Goal: Transaction & Acquisition: Purchase product/service

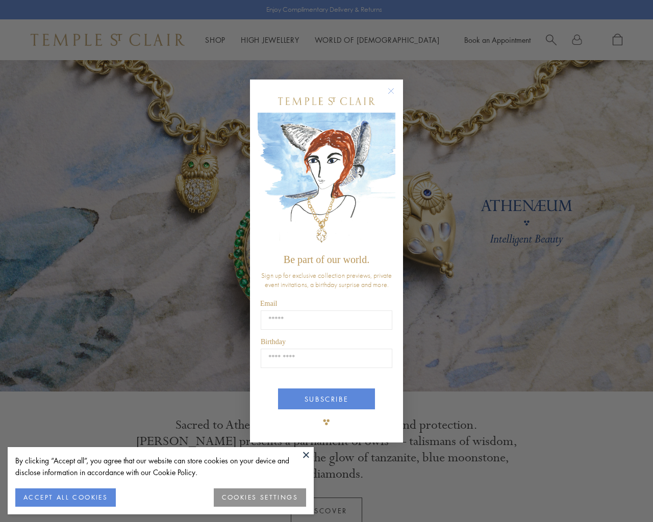
click at [271, 496] on button "COOKIES SETTINGS" at bounding box center [260, 497] width 92 height 18
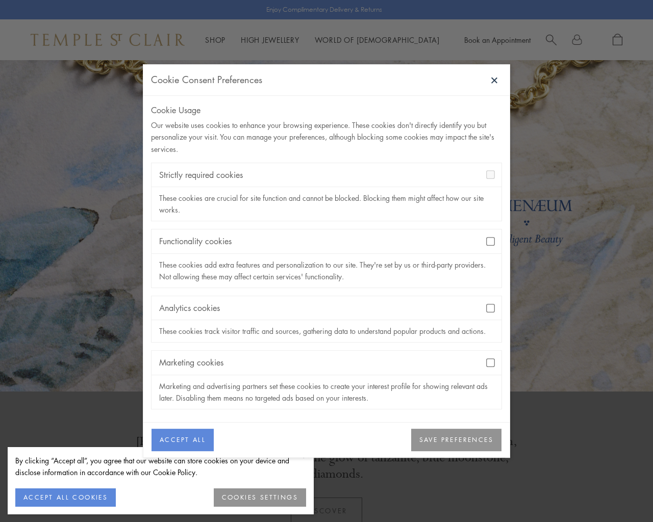
click at [444, 444] on button "SAVE PREFERENCES" at bounding box center [456, 440] width 90 height 22
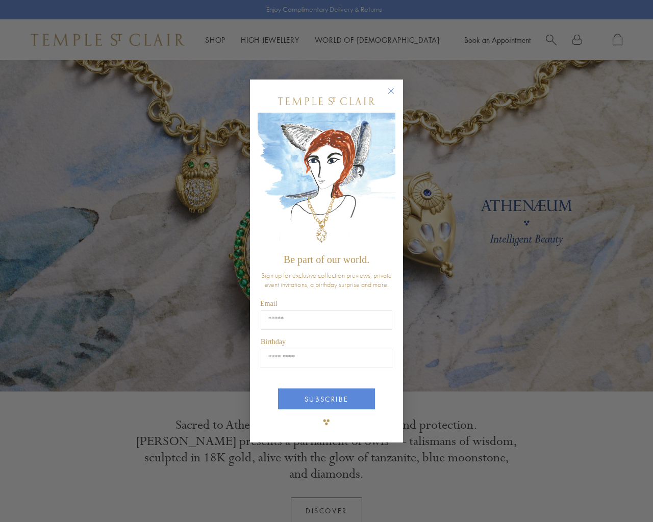
click at [388, 90] on circle "Close dialog" at bounding box center [391, 91] width 12 height 12
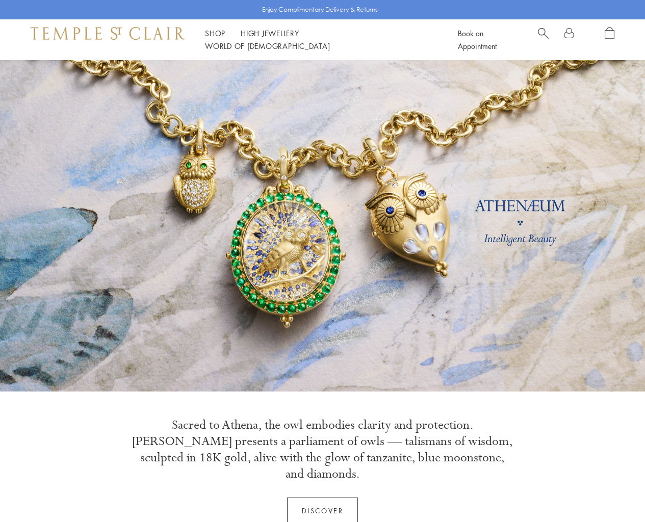
click at [546, 38] on span "Search" at bounding box center [543, 32] width 11 height 11
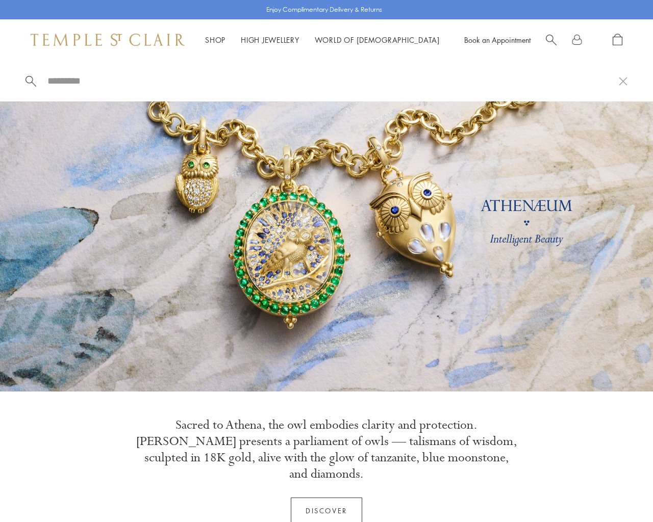
click at [68, 80] on input "search" at bounding box center [332, 81] width 572 height 12
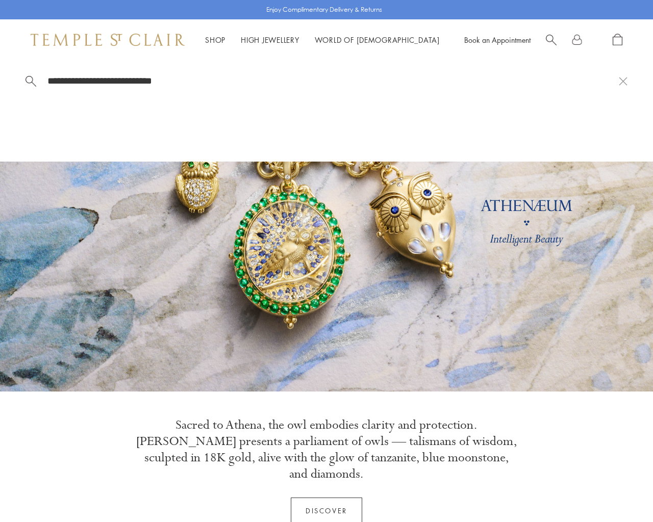
type input "**********"
click at [280, 39] on link "High Jewellery High Jewellery" at bounding box center [270, 40] width 59 height 10
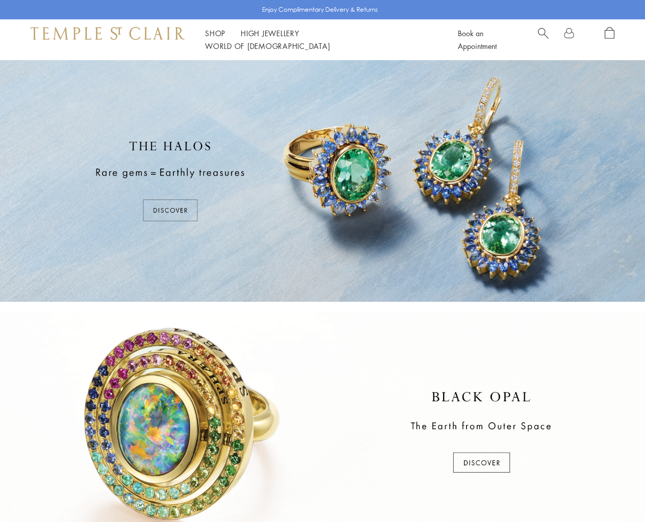
scroll to position [392, 0]
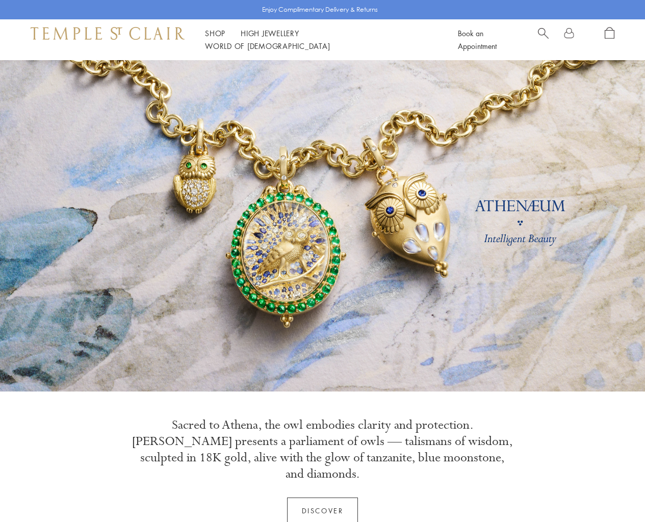
click at [216, 38] on link "Shop Shop" at bounding box center [215, 33] width 20 height 10
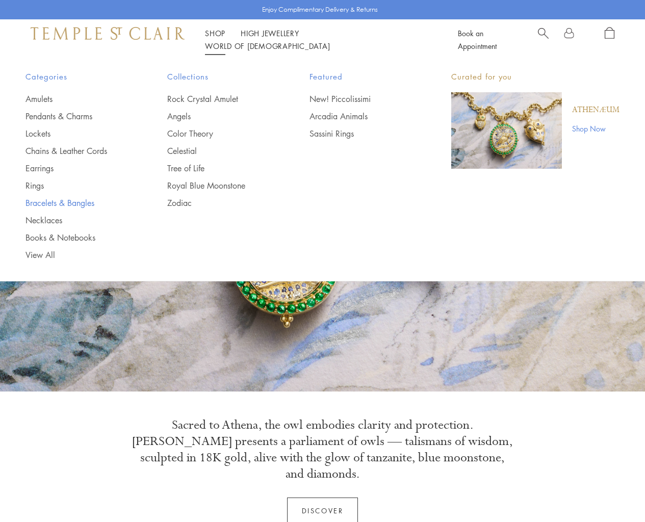
click at [59, 203] on link "Bracelets & Bangles" at bounding box center [75, 202] width 101 height 11
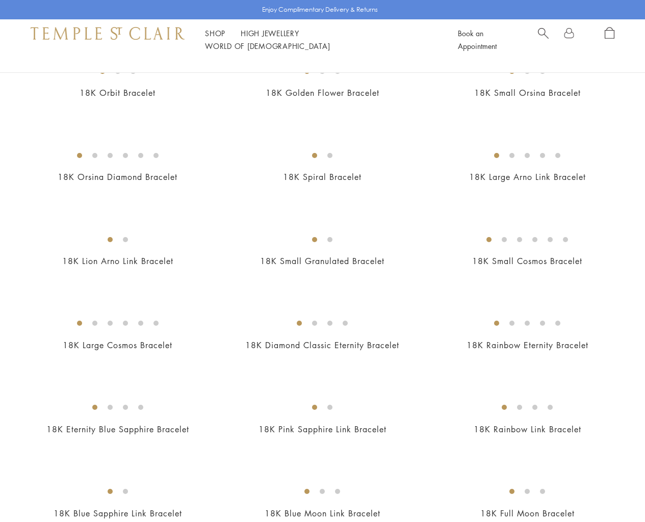
scroll to position [783, 0]
